Goal: Contribute content: Add original content to the website for others to see

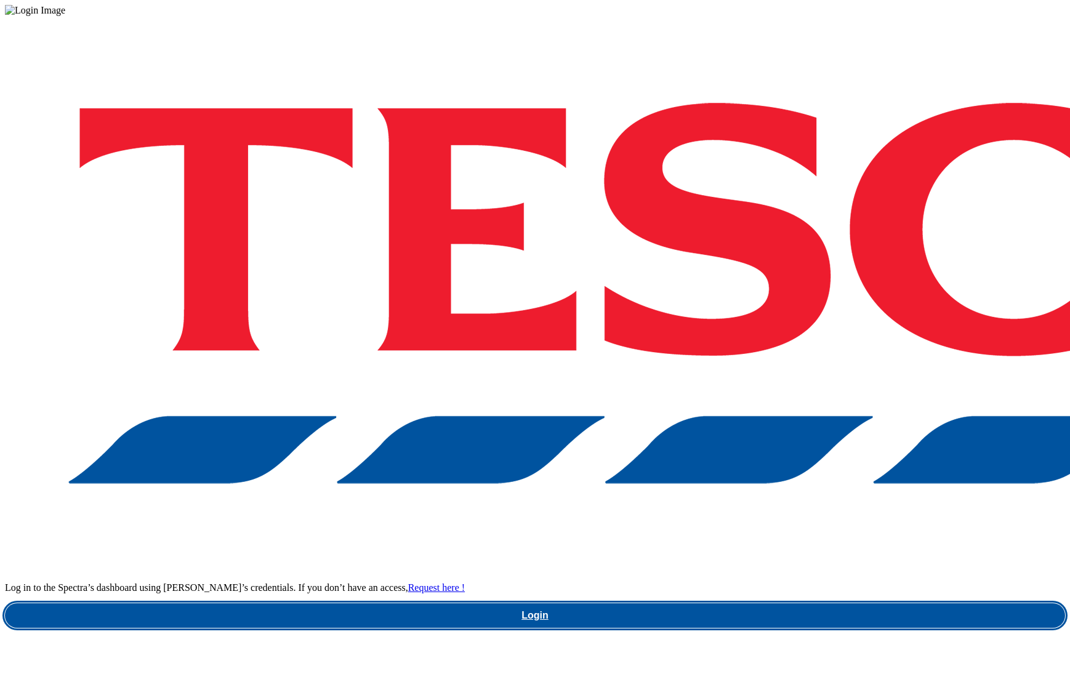
click at [777, 604] on link "Login" at bounding box center [535, 616] width 1061 height 25
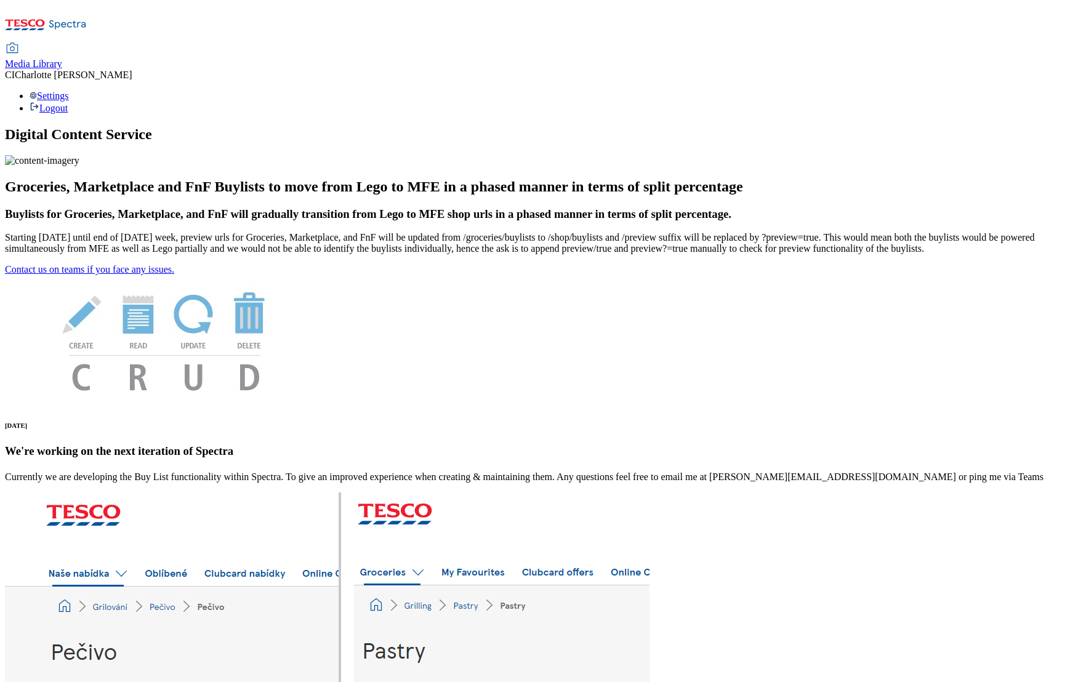
click at [62, 59] on span "Media Library" at bounding box center [33, 64] width 57 height 10
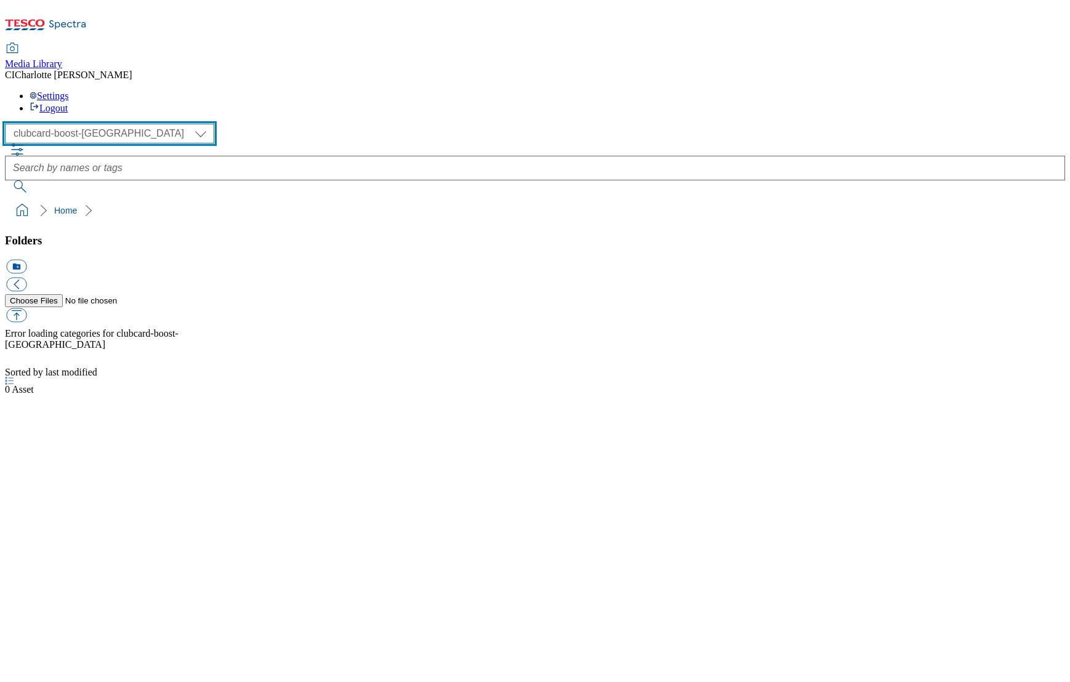
click at [103, 124] on select "Clubcard Boost UK Clubcard Marketing Clubcard ROI clubcard-boost-uk Dotcom [GEO…" at bounding box center [109, 134] width 209 height 20
select select "flare-homepage"
click at [9, 124] on select "Clubcard Boost UK Clubcard Marketing Clubcard ROI clubcard-boost-uk Dotcom [GEO…" at bounding box center [109, 134] width 209 height 20
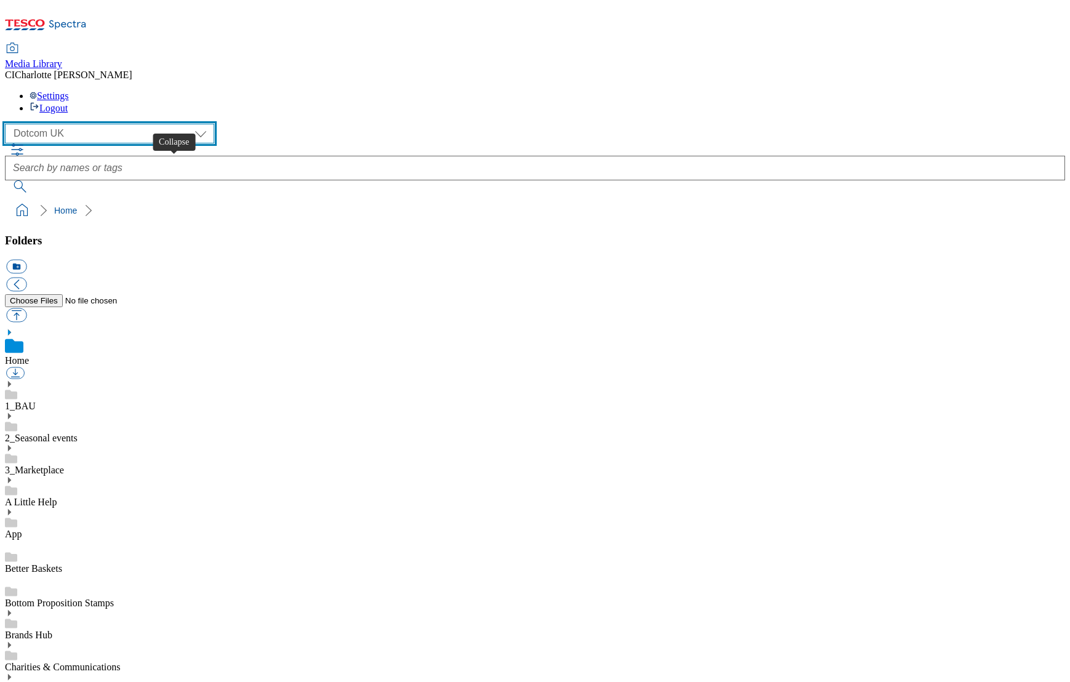
scroll to position [1, 0]
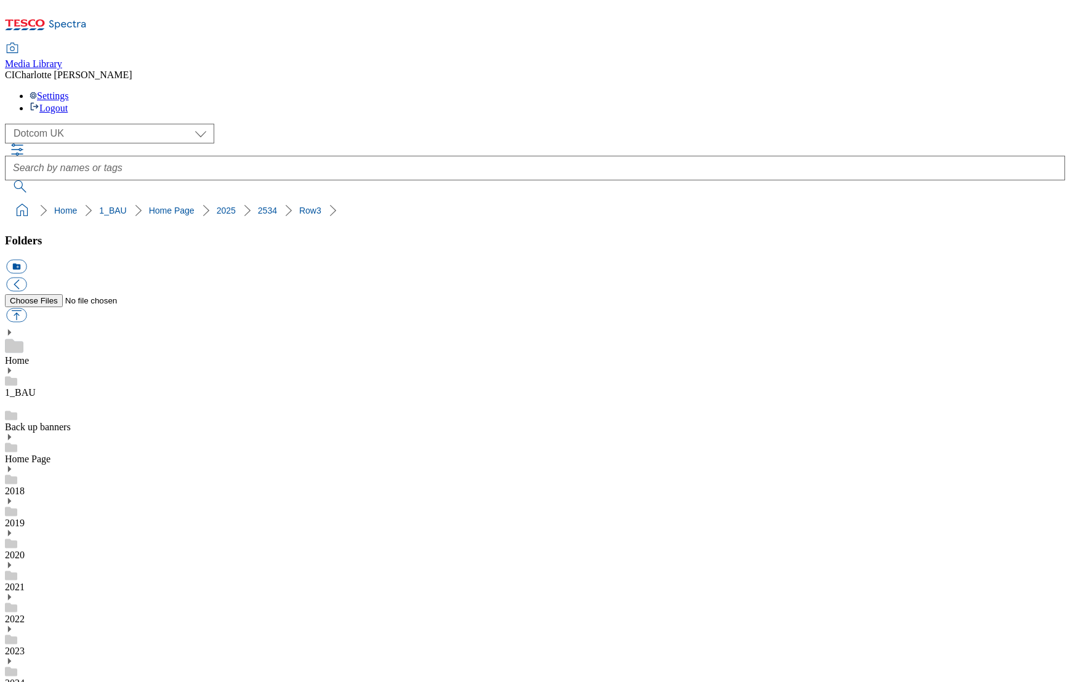
scroll to position [804, 0]
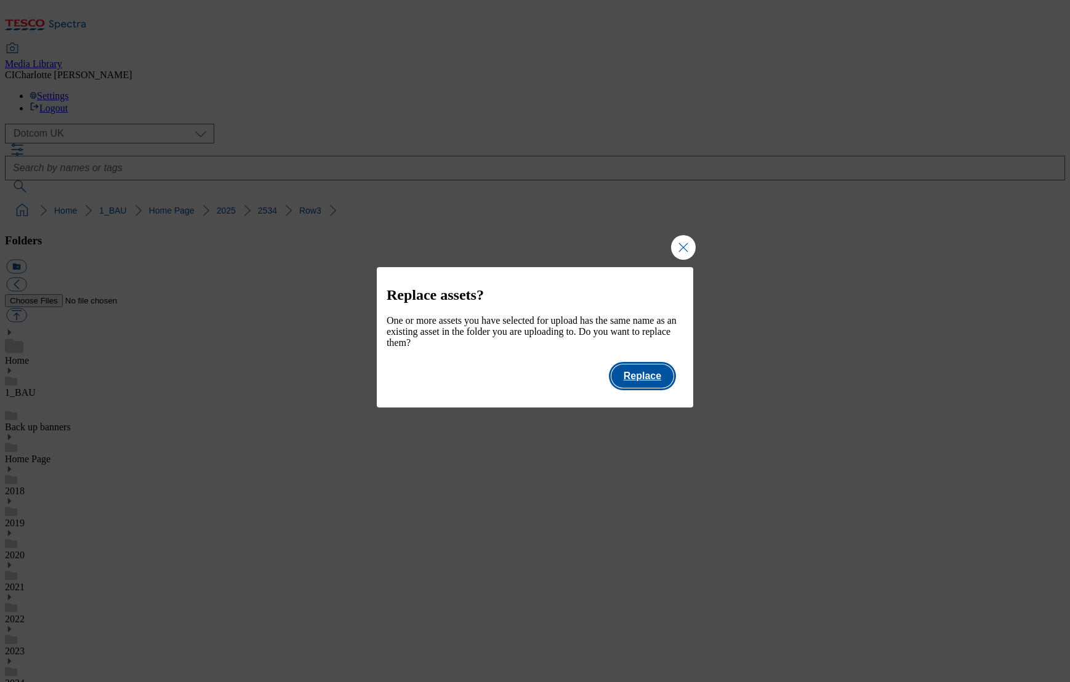
click at [652, 379] on button "Replace" at bounding box center [643, 376] width 62 height 23
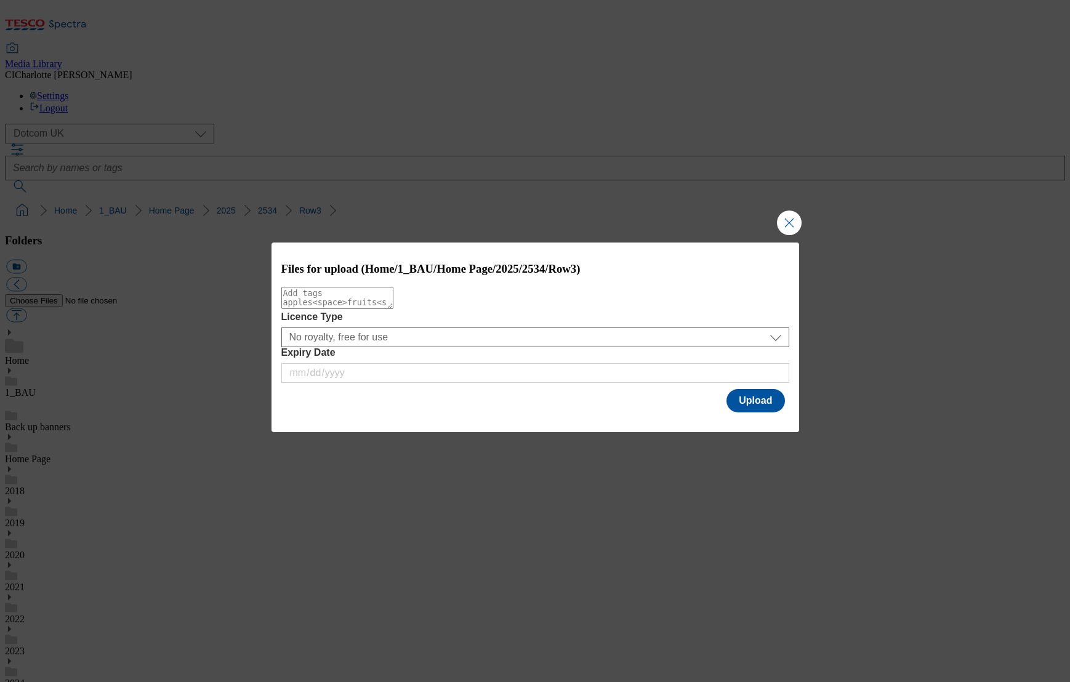
click at [788, 408] on div "Files for upload (Home/1_BAU/Home Page/2025/2534/Row3) Licence Type No royalty,…" at bounding box center [536, 329] width 528 height 173
click at [759, 405] on button "Upload" at bounding box center [756, 400] width 58 height 23
